Goal: Transaction & Acquisition: Subscribe to service/newsletter

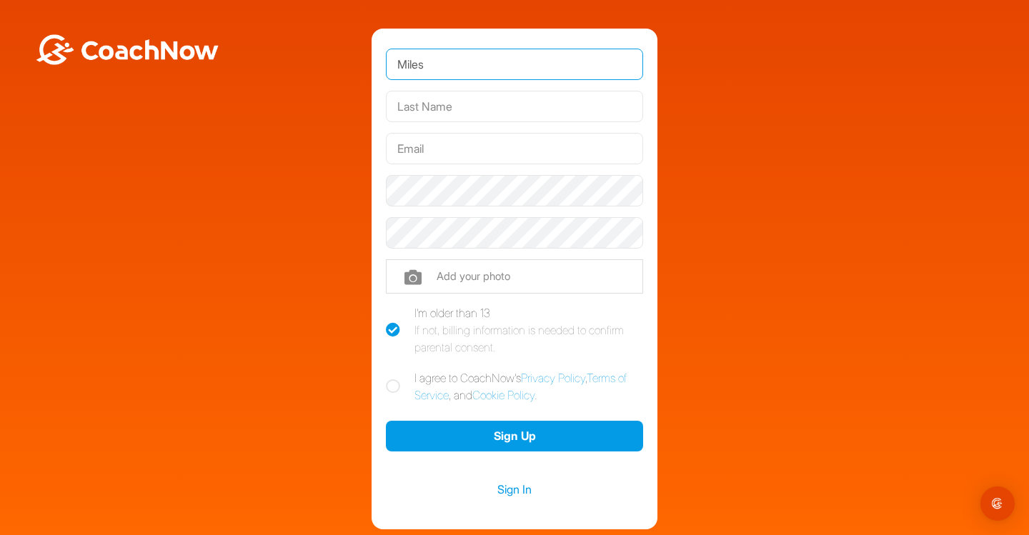
type input "Miles"
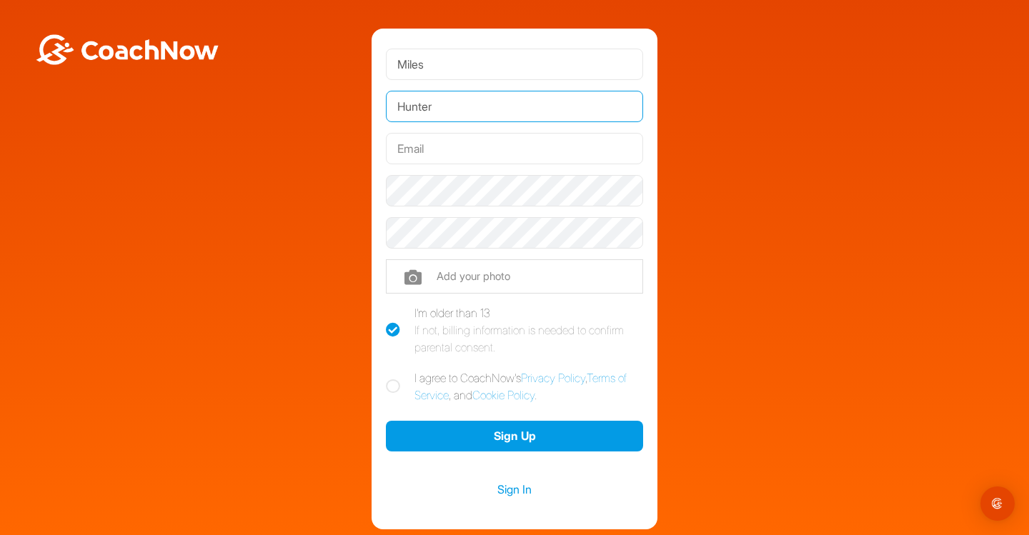
type input "Hunter"
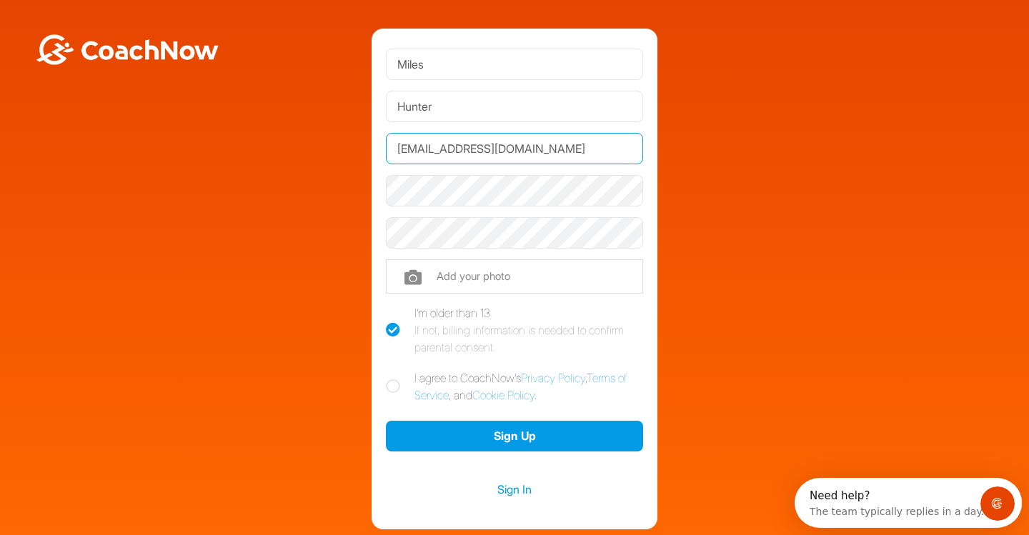
type input "[EMAIL_ADDRESS][DOMAIN_NAME]"
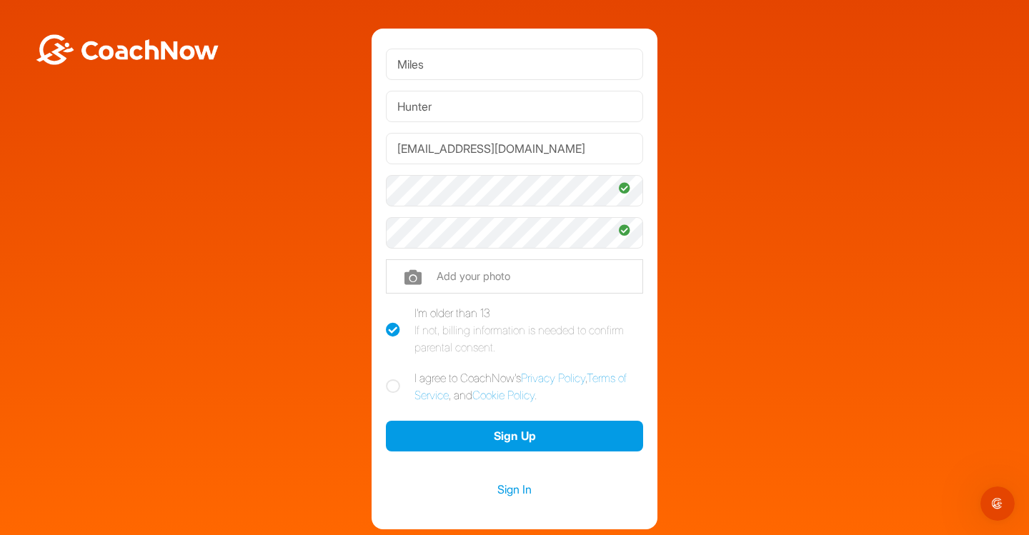
click at [398, 386] on icon at bounding box center [393, 386] width 14 height 14
click at [395, 379] on input "I agree to CoachNow's Privacy Policy , Terms of Service , and Cookie Policy ." at bounding box center [390, 373] width 9 height 9
checkbox input "true"
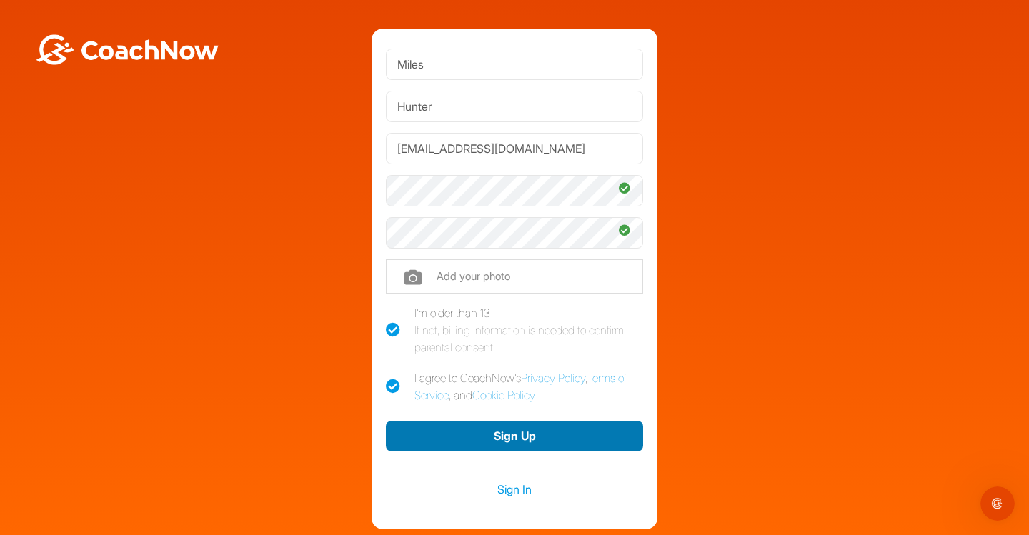
click at [432, 436] on button "Sign Up" at bounding box center [514, 436] width 257 height 31
click at [486, 440] on button "Sign Up" at bounding box center [514, 436] width 257 height 31
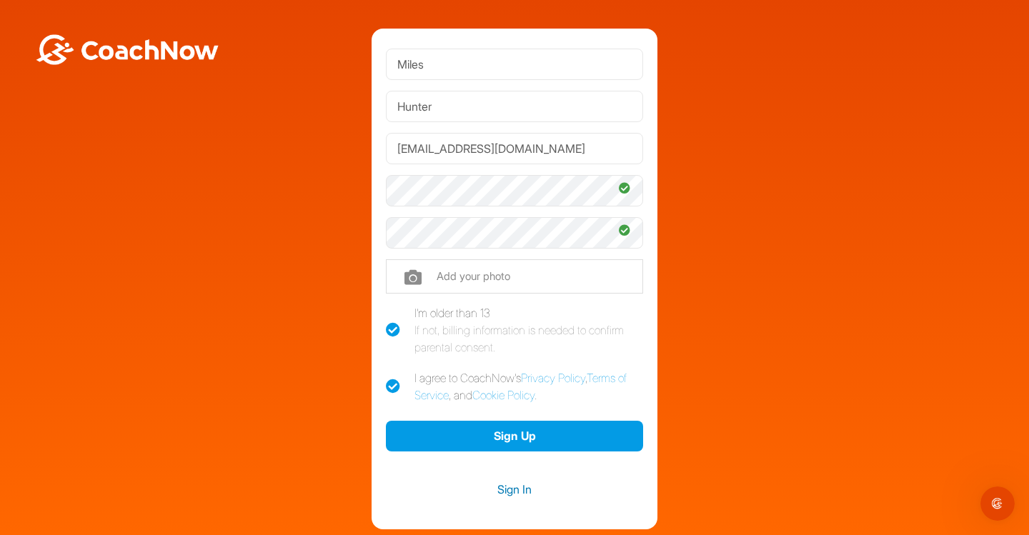
click at [506, 492] on link "Sign In" at bounding box center [514, 489] width 257 height 19
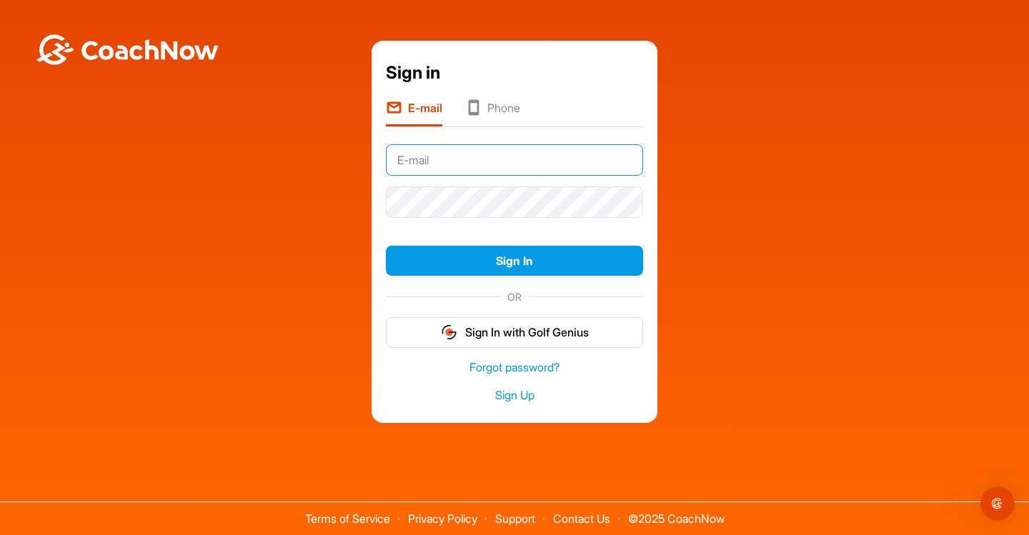
type input "[EMAIL_ADDRESS][DOMAIN_NAME]"
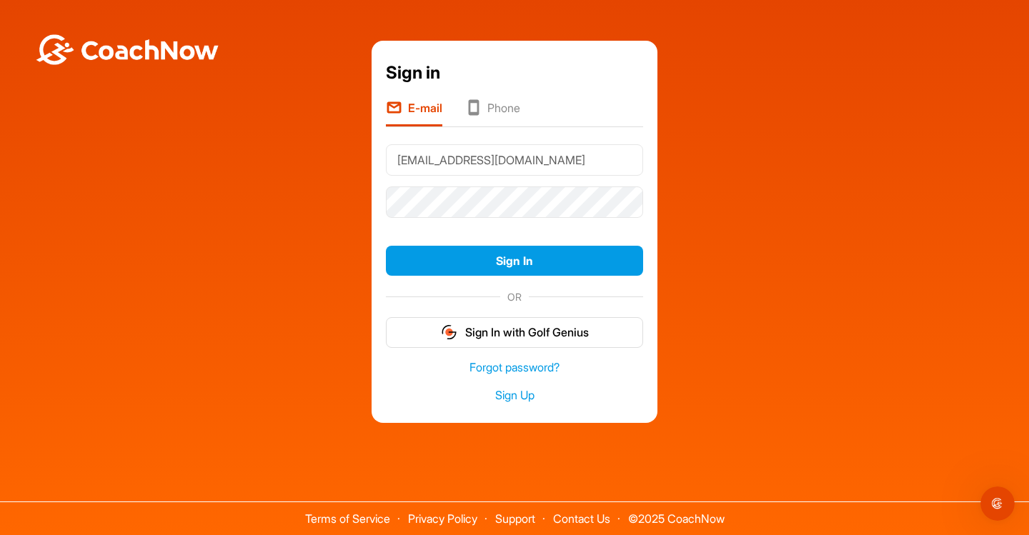
click at [522, 279] on div "Sign In" at bounding box center [514, 261] width 257 height 42
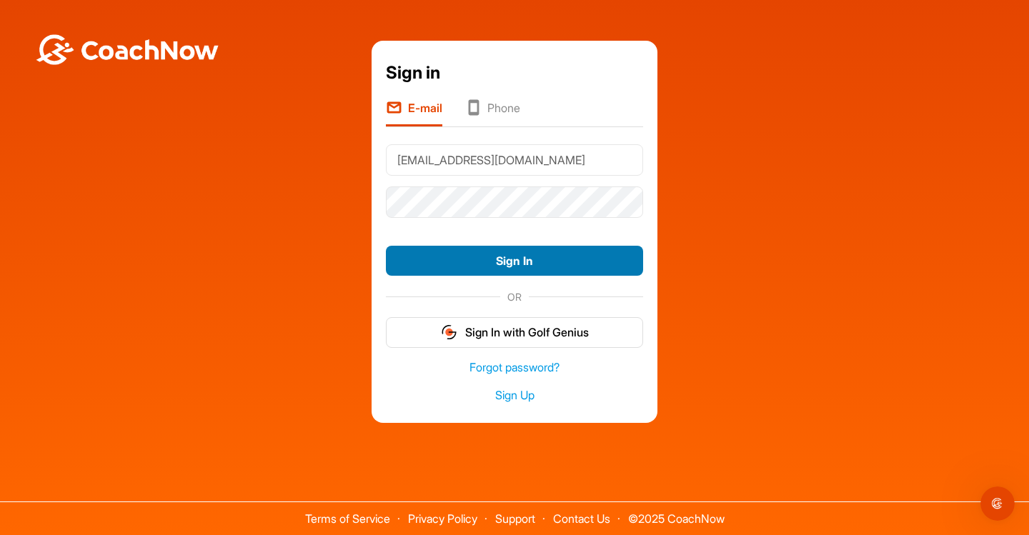
click at [523, 264] on button "Sign In" at bounding box center [514, 261] width 257 height 31
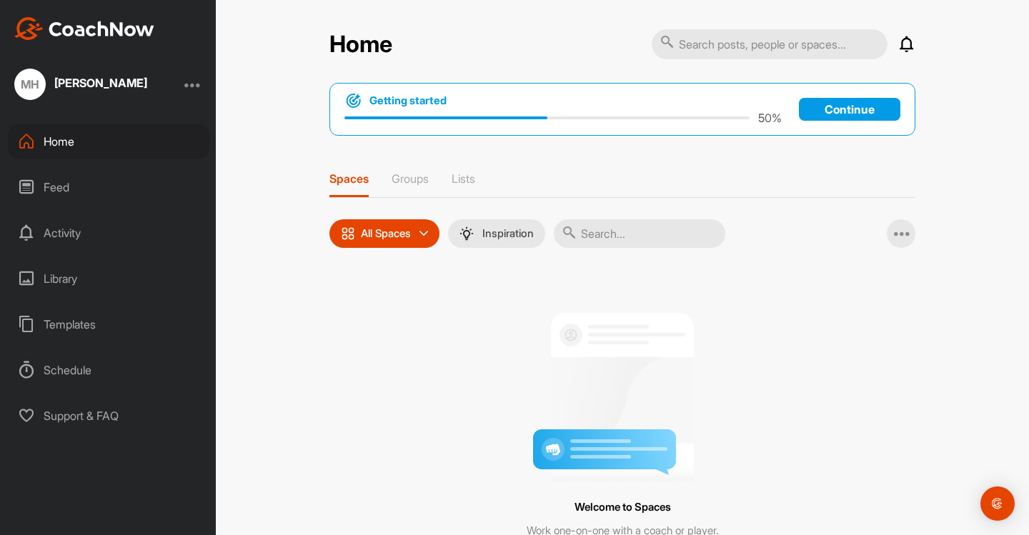
click at [841, 109] on p "Continue" at bounding box center [849, 109] width 101 height 23
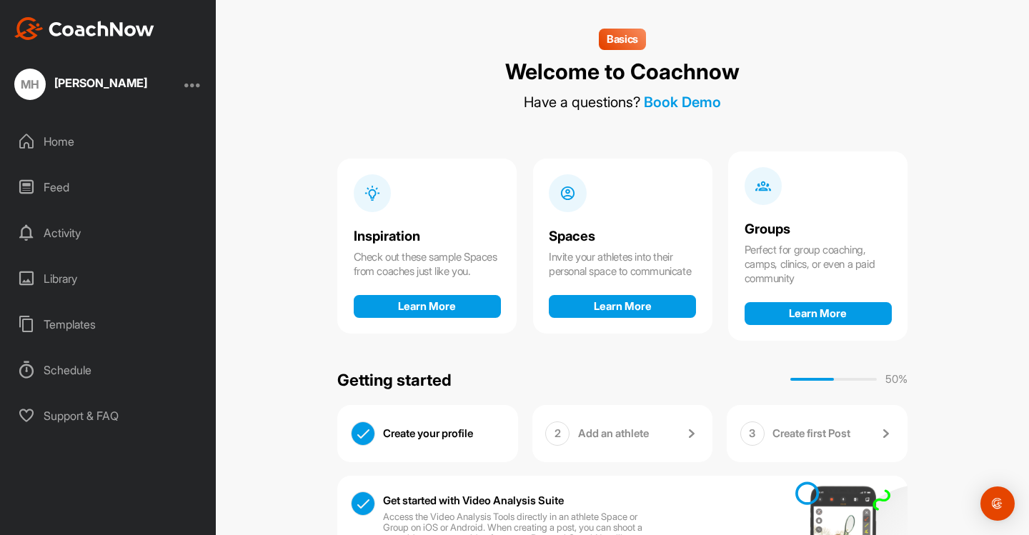
click at [401, 230] on div "Inspiration" at bounding box center [427, 236] width 147 height 15
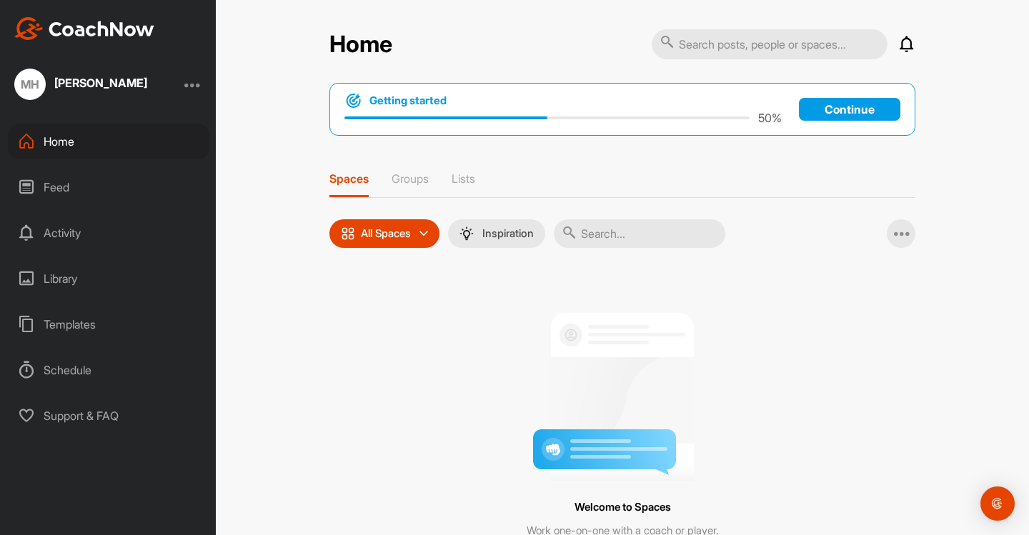
click at [816, 109] on p "Continue" at bounding box center [849, 109] width 101 height 23
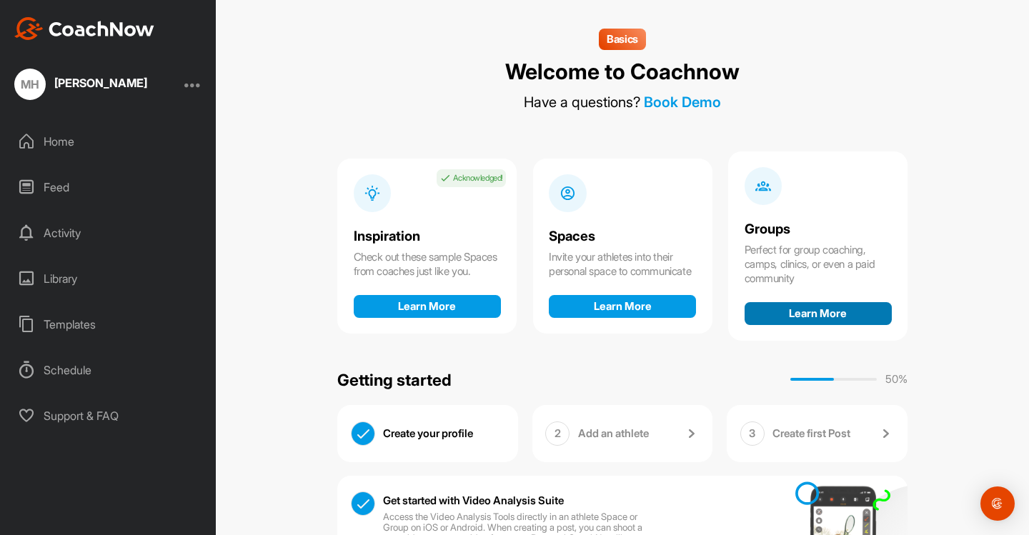
click at [792, 317] on button "Learn More" at bounding box center [817, 313] width 147 height 23
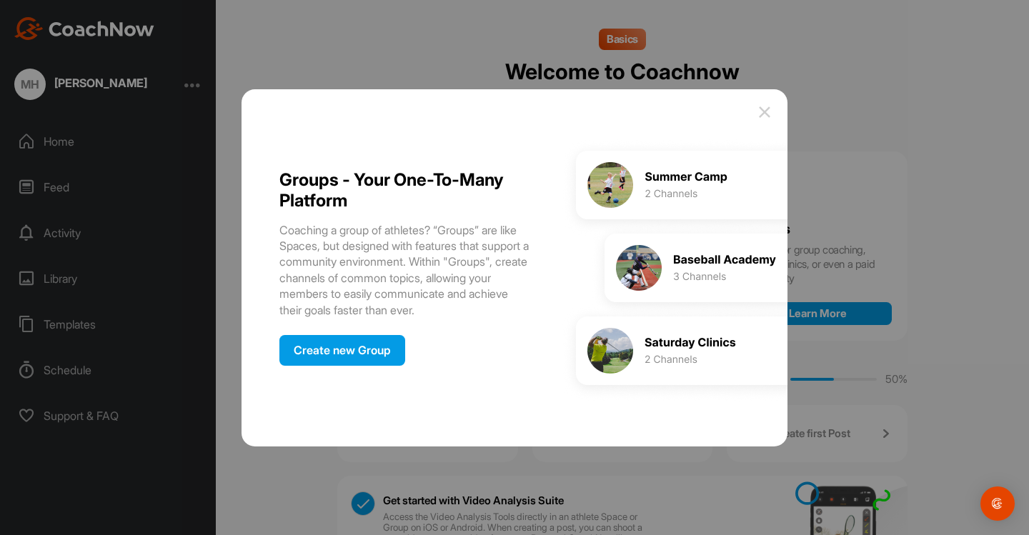
click at [332, 366] on div "Create new Group" at bounding box center [342, 350] width 126 height 31
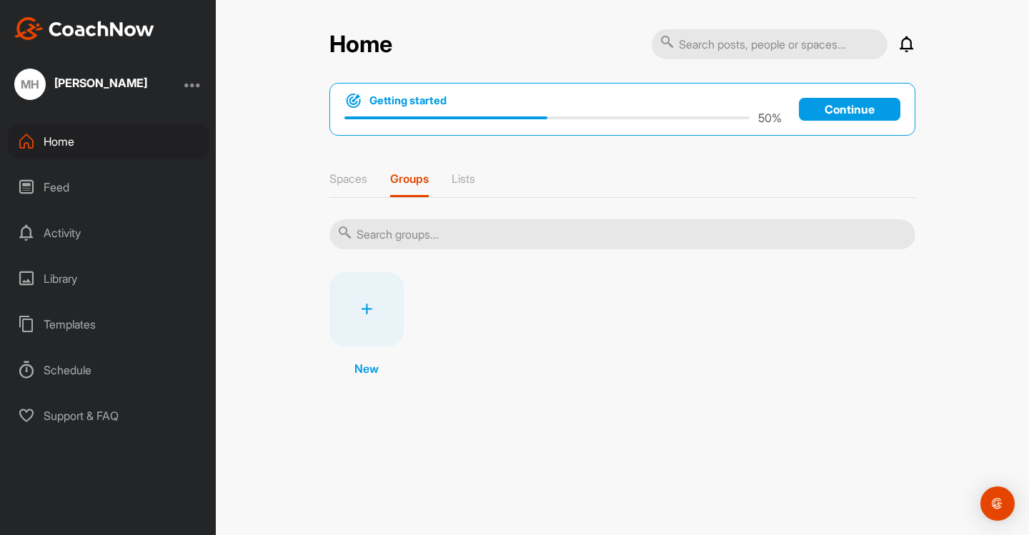
click at [368, 302] on div at bounding box center [366, 309] width 74 height 74
click at [370, 374] on p "New" at bounding box center [366, 368] width 24 height 17
click at [830, 111] on p "Continue" at bounding box center [849, 109] width 101 height 23
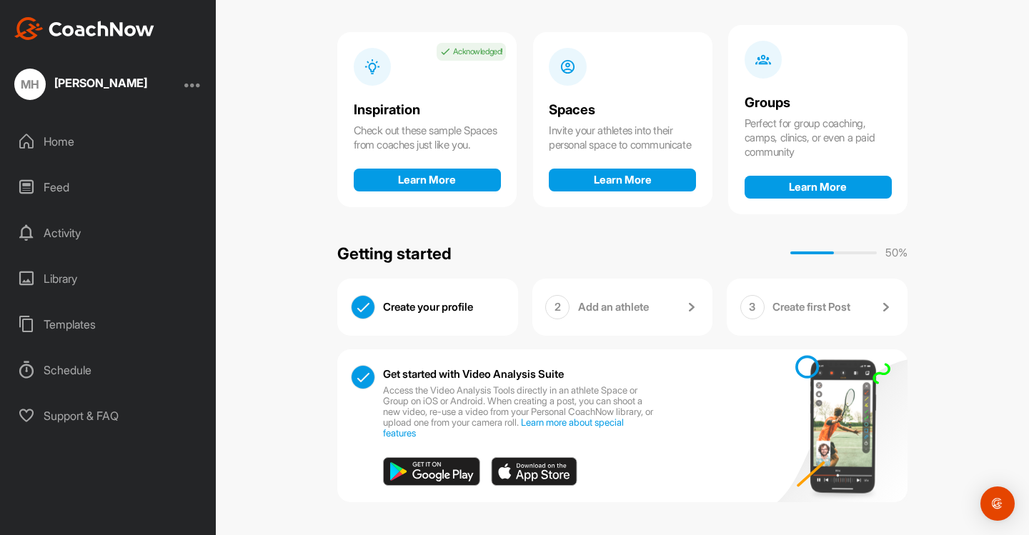
scroll to position [125, 0]
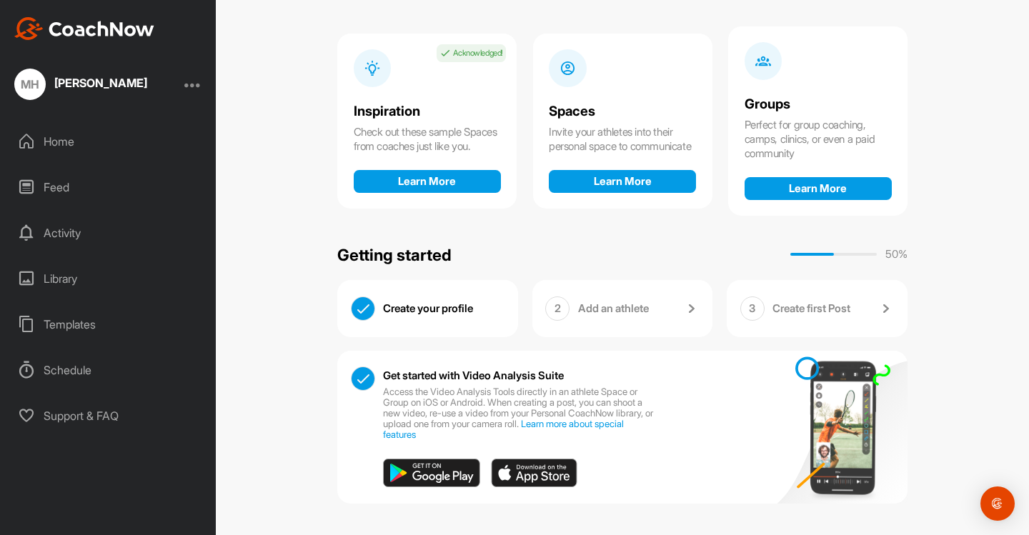
click at [778, 306] on p "Create first Post" at bounding box center [811, 308] width 78 height 14
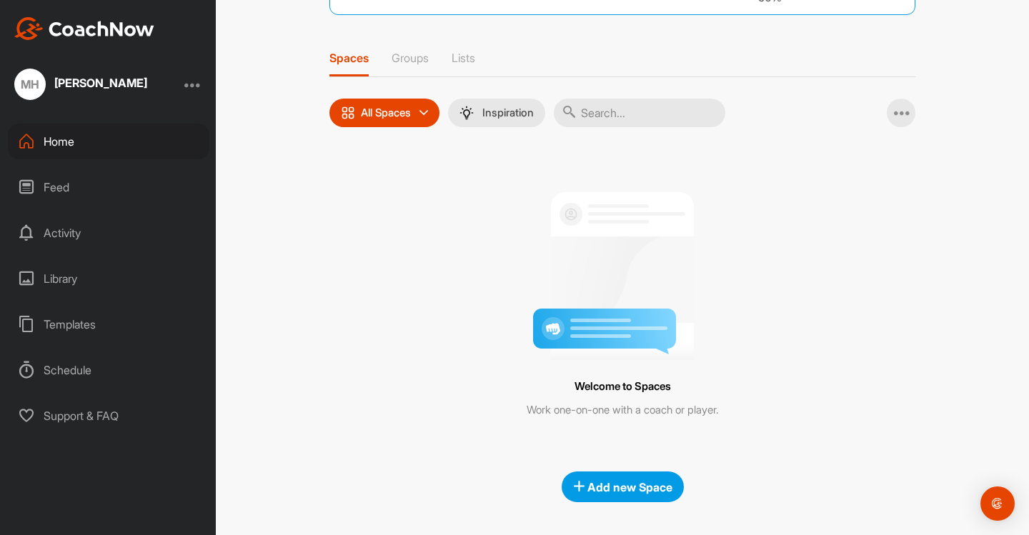
scroll to position [120, 0]
click at [610, 477] on button "Add new Space" at bounding box center [622, 487] width 122 height 31
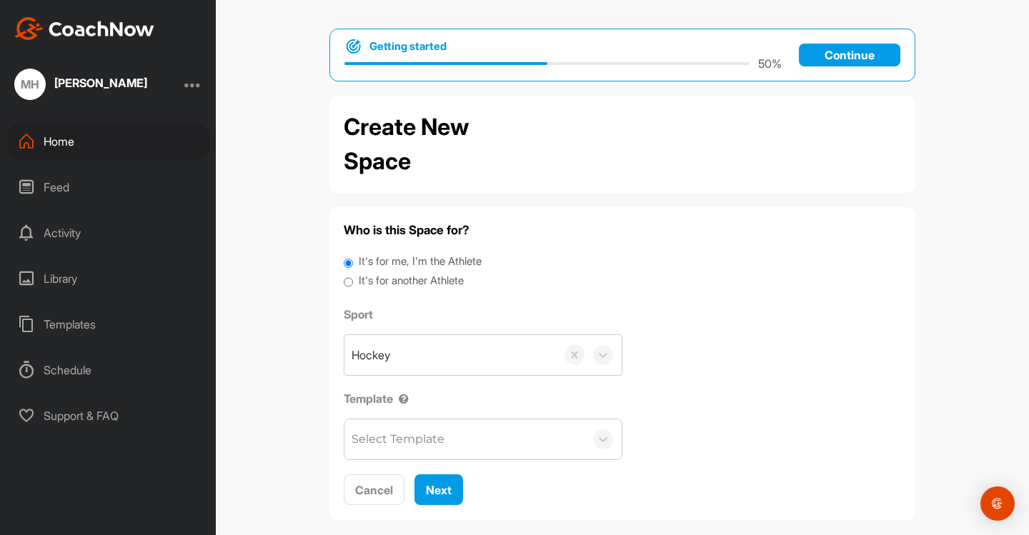
click at [59, 134] on div "Home" at bounding box center [108, 142] width 201 height 36
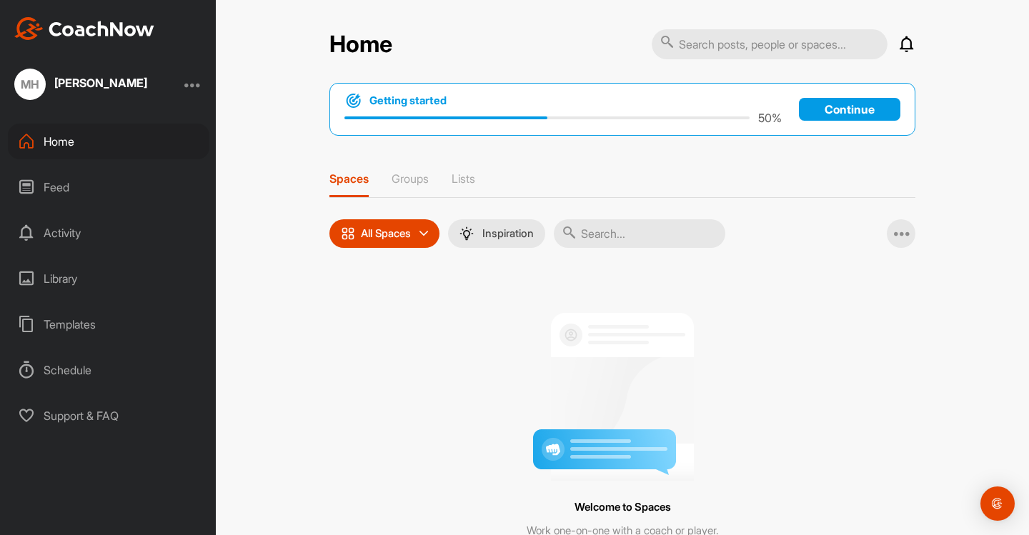
click at [65, 320] on div "Templates" at bounding box center [108, 324] width 201 height 36
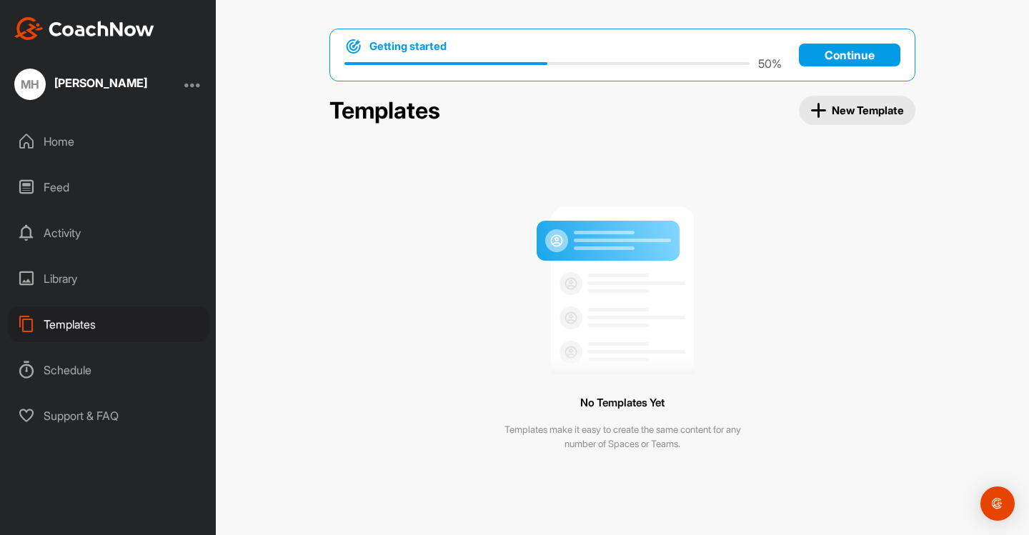
click at [834, 109] on span "New Template" at bounding box center [857, 110] width 94 height 16
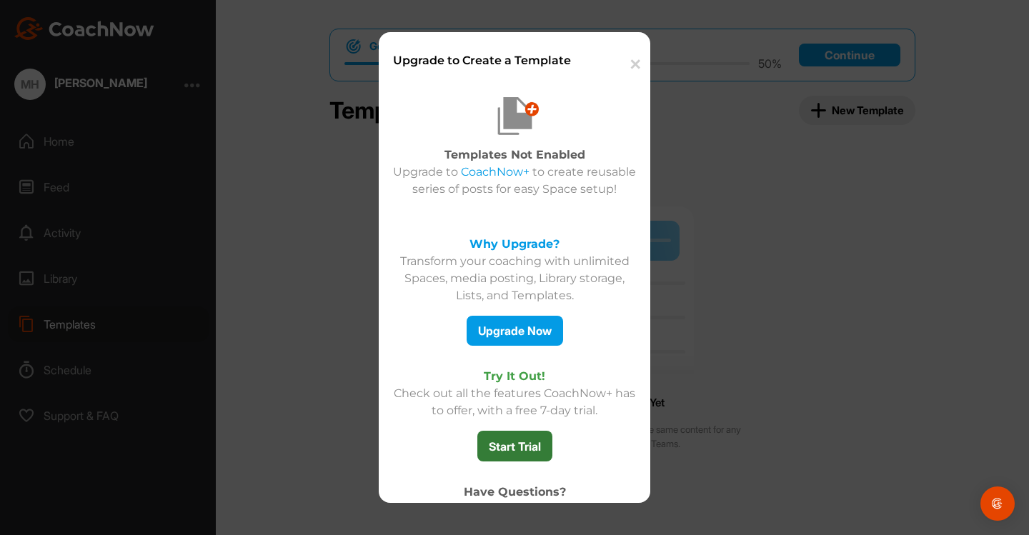
click at [529, 453] on button "Start Trial" at bounding box center [514, 446] width 75 height 31
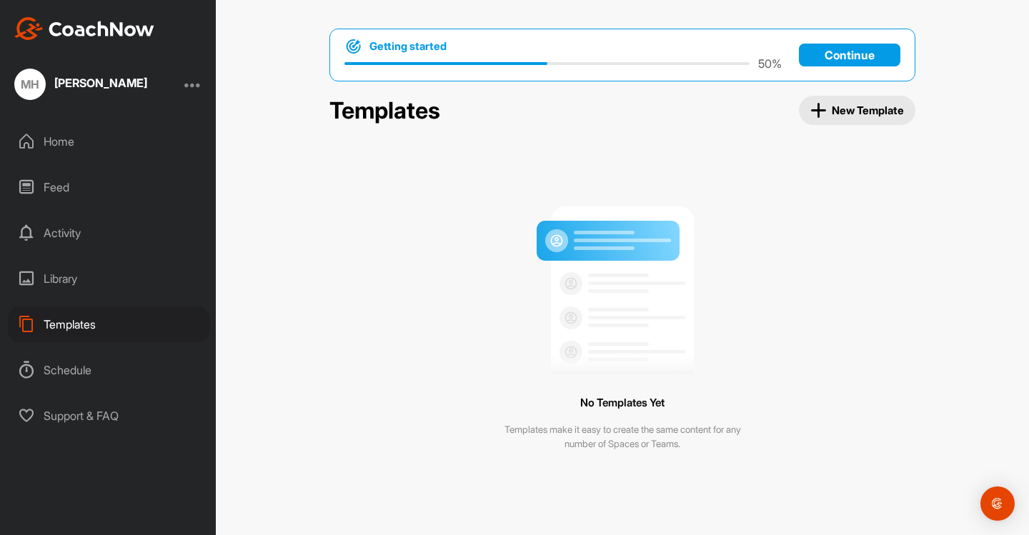
click at [844, 106] on span "New Template" at bounding box center [857, 110] width 94 height 16
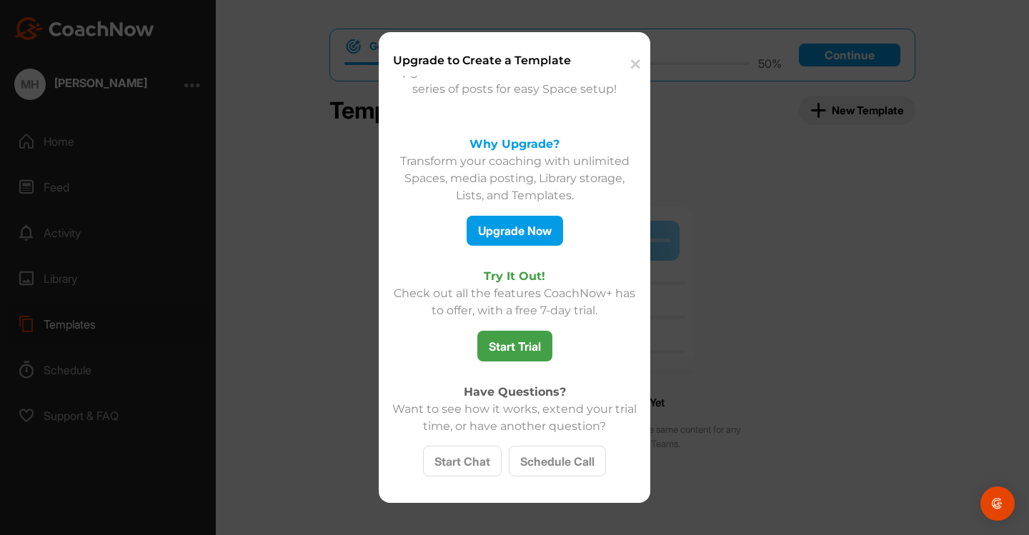
scroll to position [100, 0]
click at [517, 344] on button "Start Trial" at bounding box center [514, 346] width 75 height 31
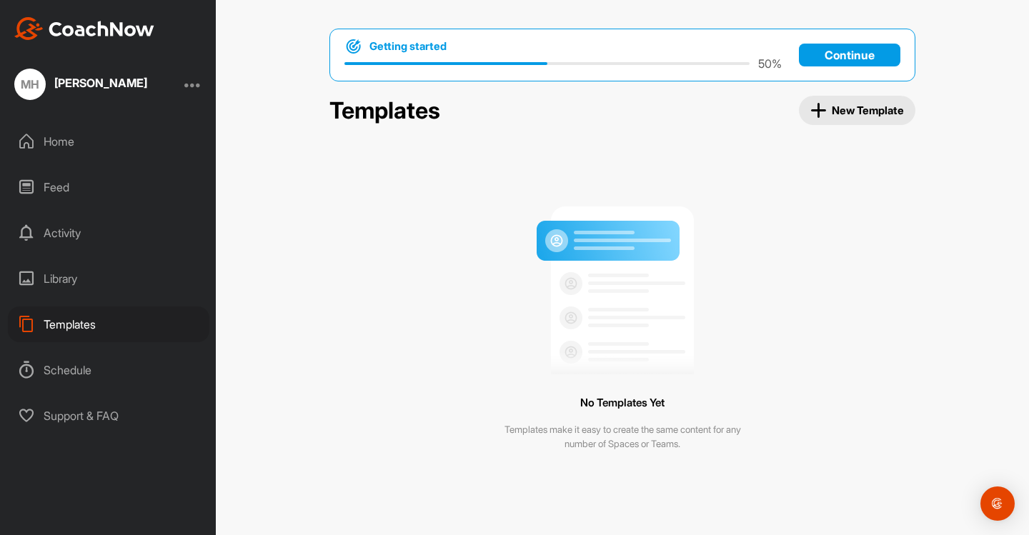
click at [63, 366] on div "Schedule" at bounding box center [108, 370] width 201 height 36
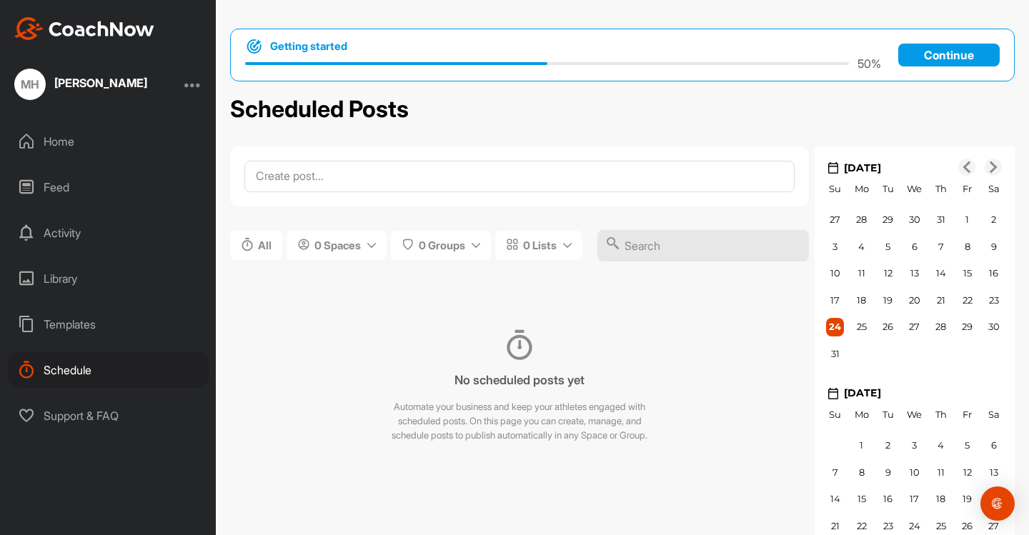
click at [88, 319] on div "Templates" at bounding box center [108, 324] width 201 height 36
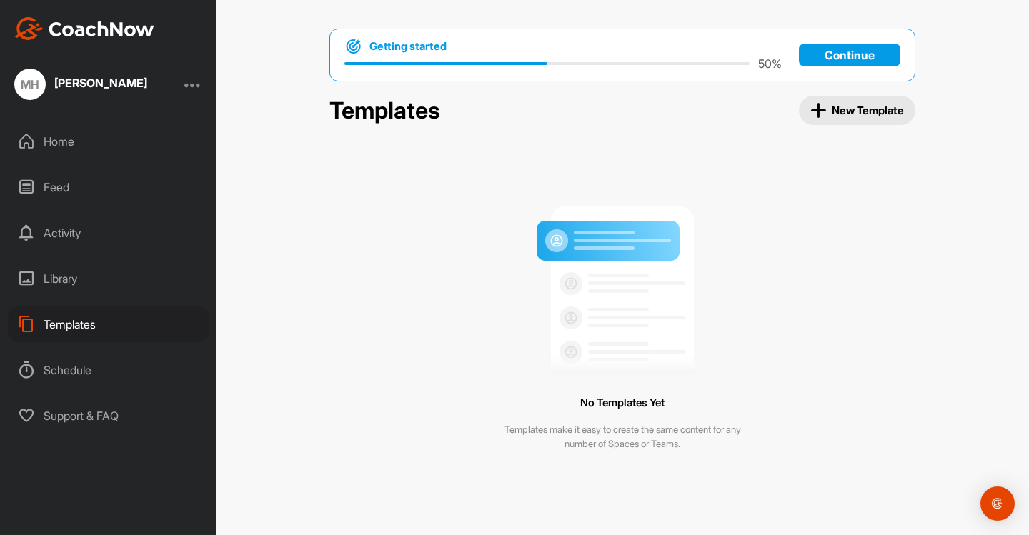
click at [46, 274] on div "Library" at bounding box center [108, 279] width 201 height 36
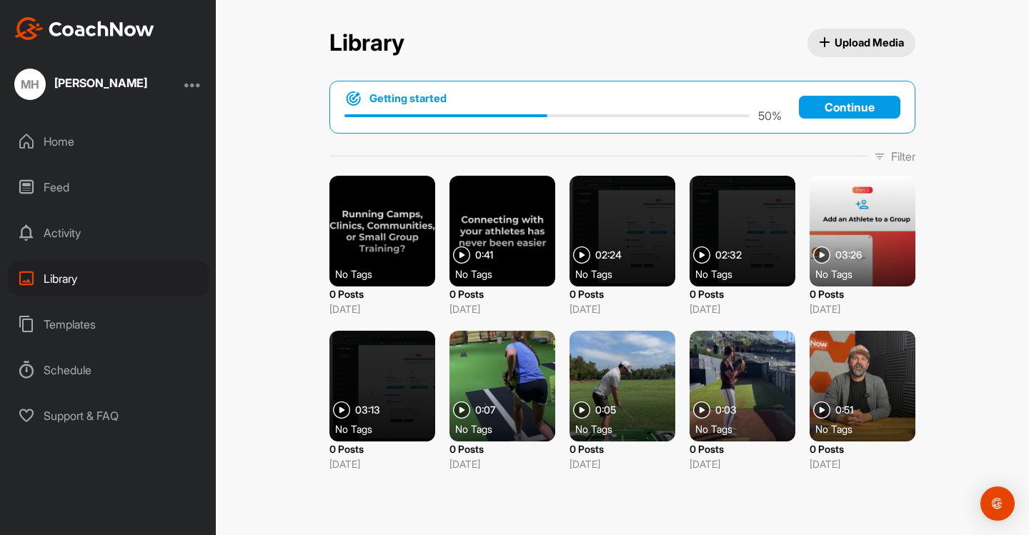
click at [28, 227] on icon at bounding box center [26, 232] width 17 height 17
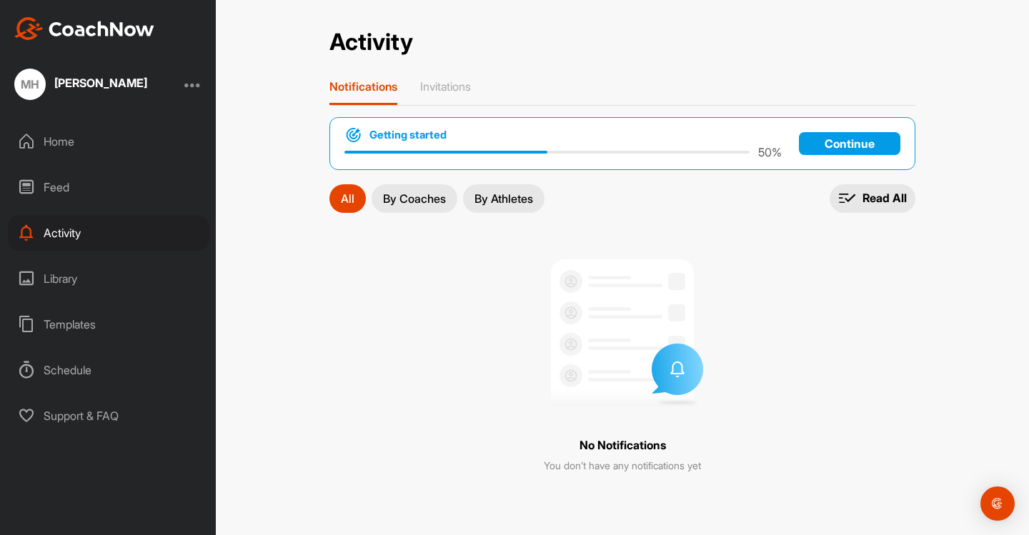
click at [54, 192] on div "Feed" at bounding box center [108, 187] width 201 height 36
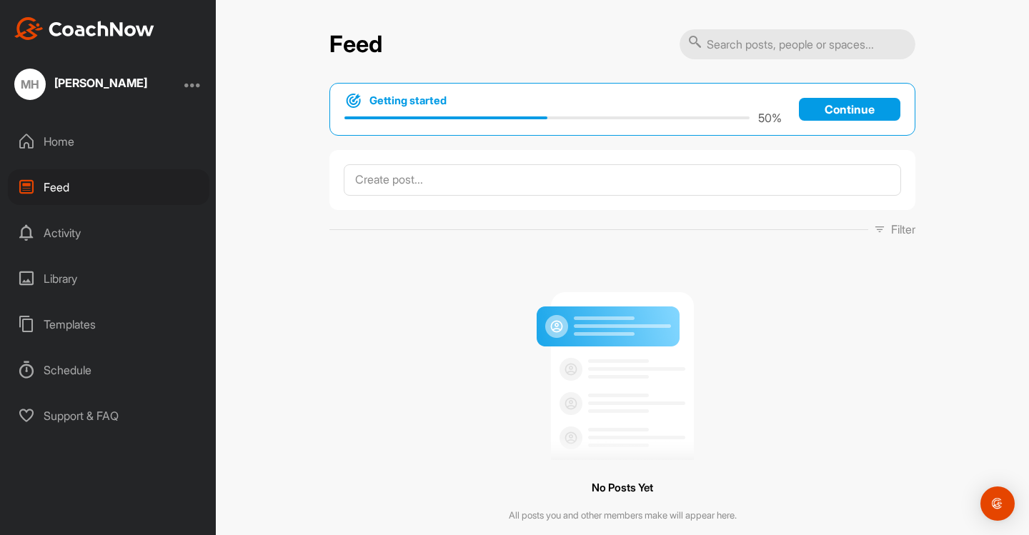
click at [56, 138] on div "Home" at bounding box center [108, 142] width 201 height 36
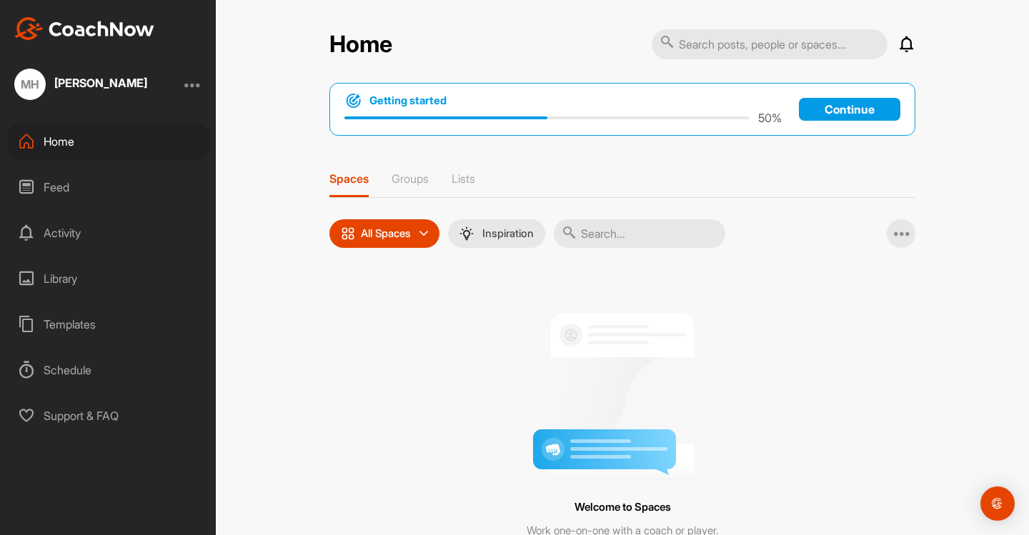
click at [73, 80] on div "[PERSON_NAME]" at bounding box center [100, 82] width 93 height 11
click at [194, 81] on div at bounding box center [192, 84] width 17 height 17
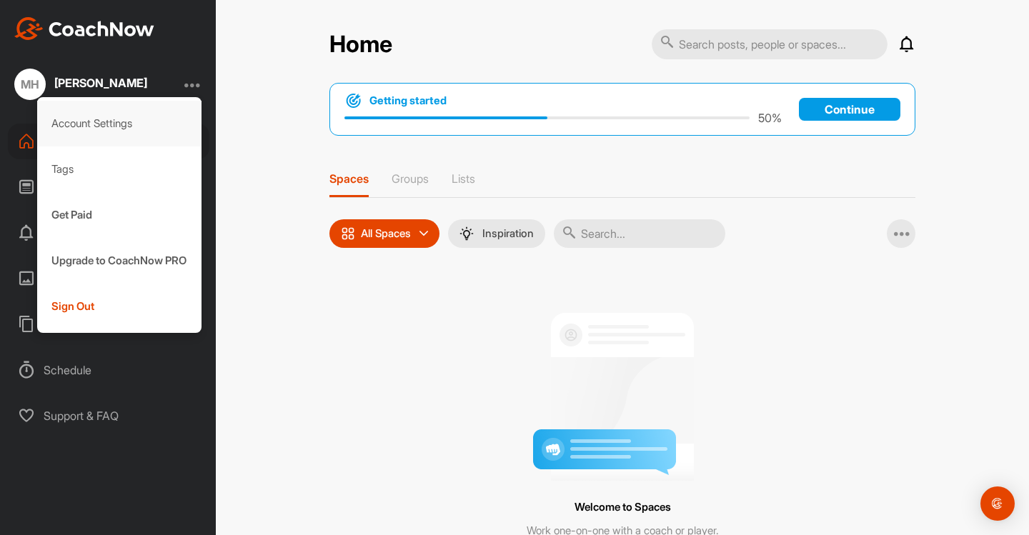
click at [117, 131] on div "Account Settings" at bounding box center [119, 124] width 165 height 46
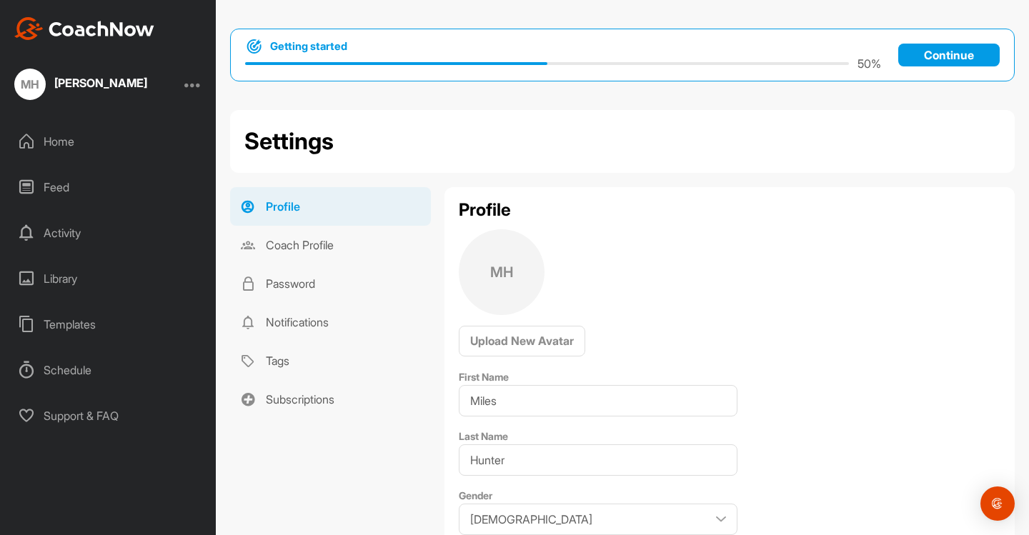
click at [186, 81] on div "MH Miles Hunter" at bounding box center [108, 84] width 216 height 31
click at [194, 86] on div at bounding box center [192, 84] width 17 height 17
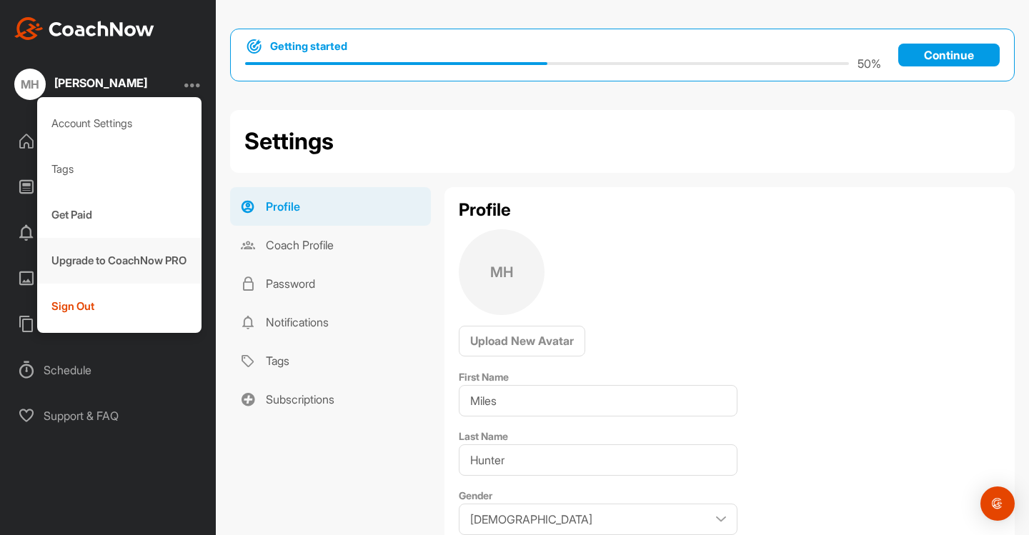
click at [111, 262] on div "Upgrade to CoachNow PRO" at bounding box center [119, 261] width 165 height 46
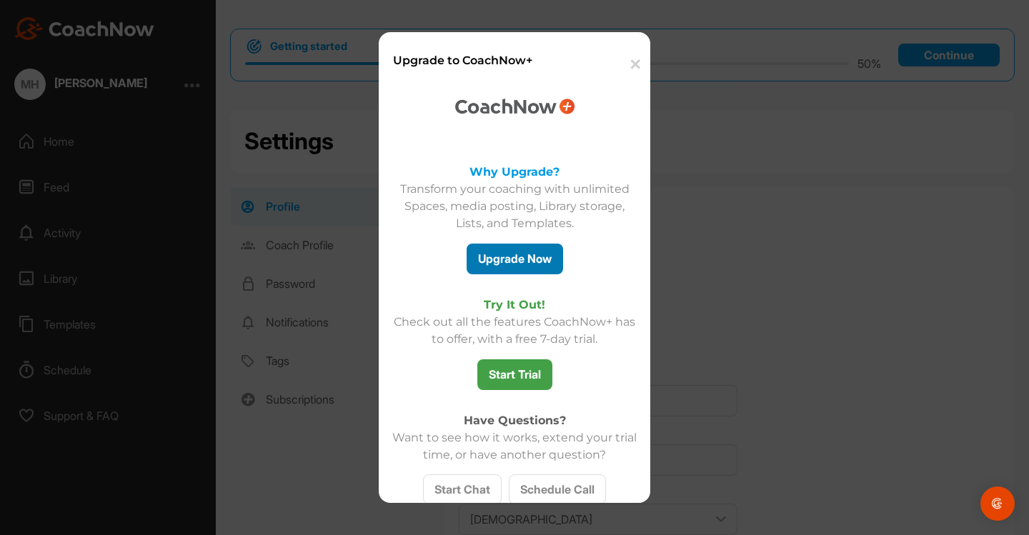
click at [511, 253] on button "Upgrade Now" at bounding box center [514, 259] width 96 height 31
